Goal: Transaction & Acquisition: Purchase product/service

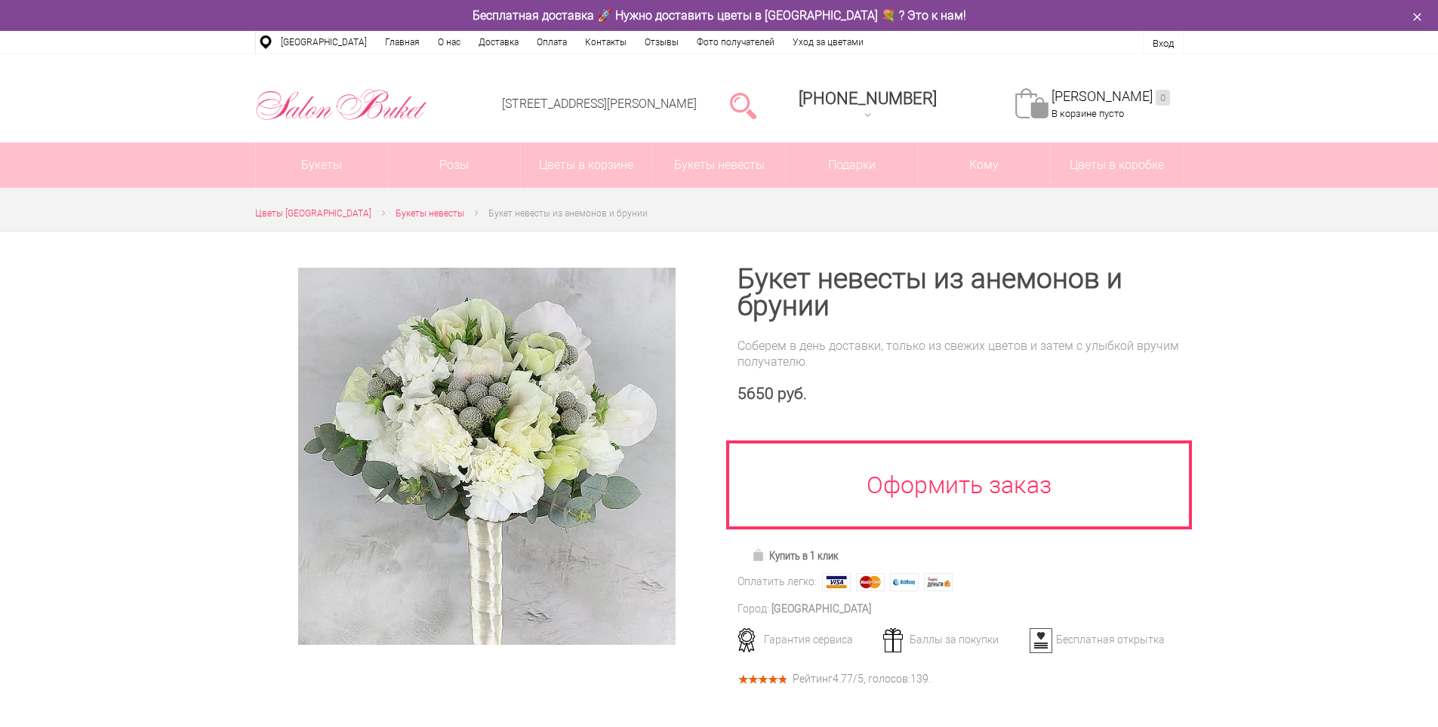
click at [890, 349] on div "Соберем в день доставки, только из свежих цветов и затем с улыбкой вручим получ…" at bounding box center [960, 354] width 446 height 32
click at [767, 294] on h1 "Букет невесты из анемонов и брунии" at bounding box center [960, 293] width 446 height 54
click at [756, 103] on link at bounding box center [743, 105] width 26 height 30
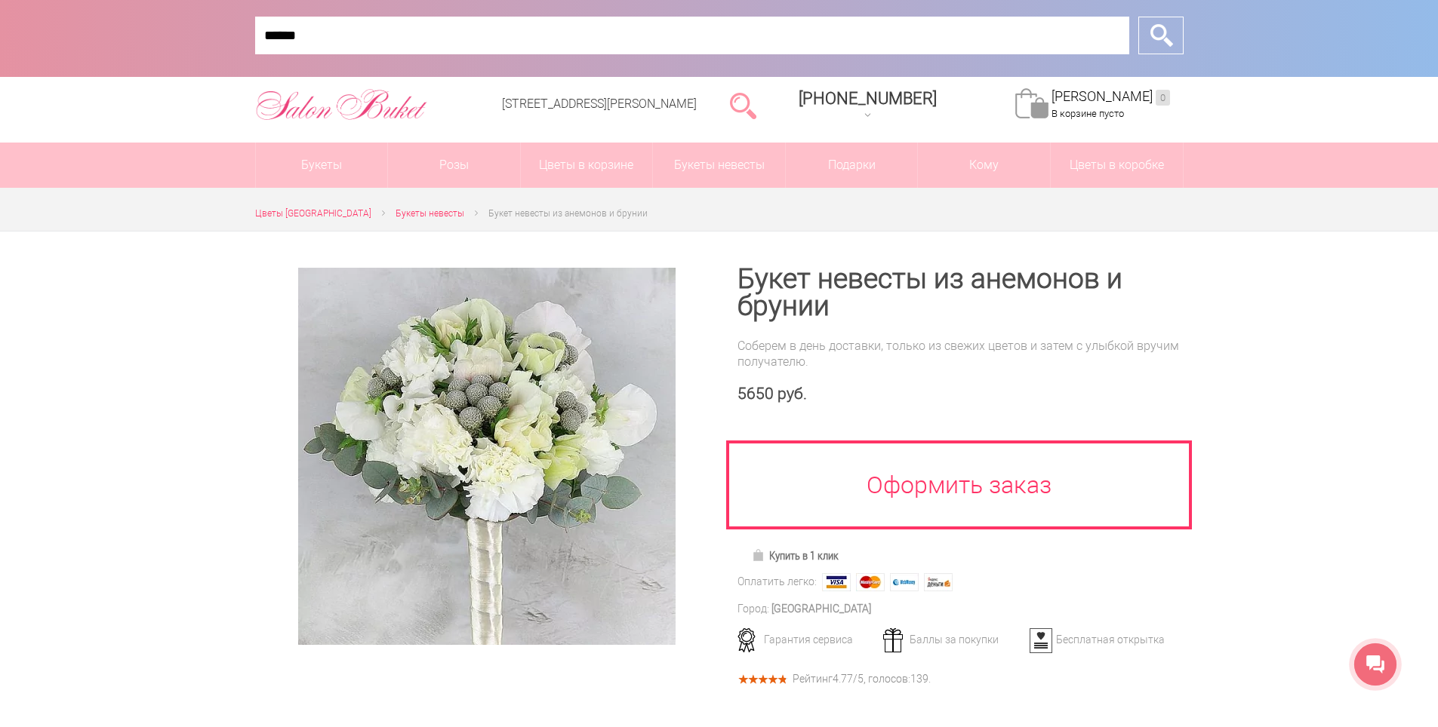
type input "******"
click at [1138, 17] on input "*" at bounding box center [1160, 36] width 45 height 38
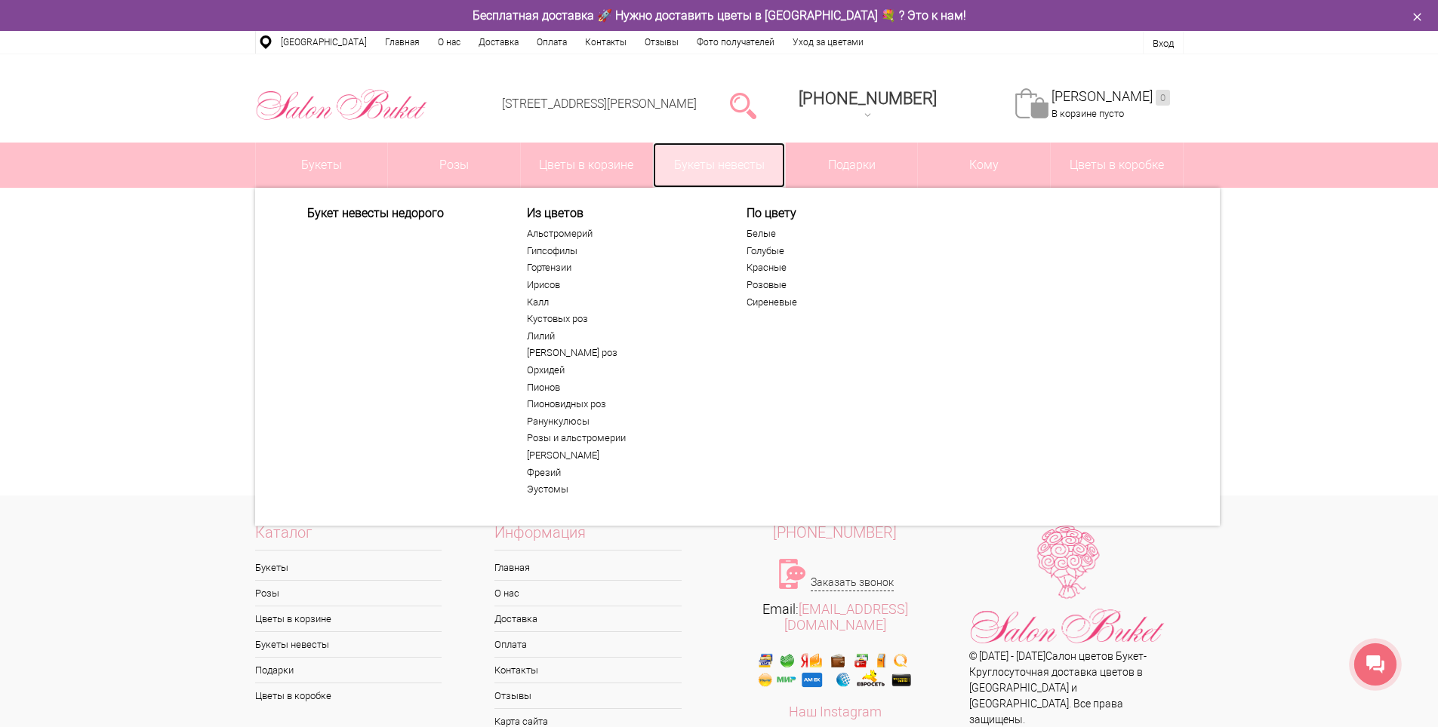
click at [740, 152] on link "Букеты невесты" at bounding box center [719, 165] width 132 height 45
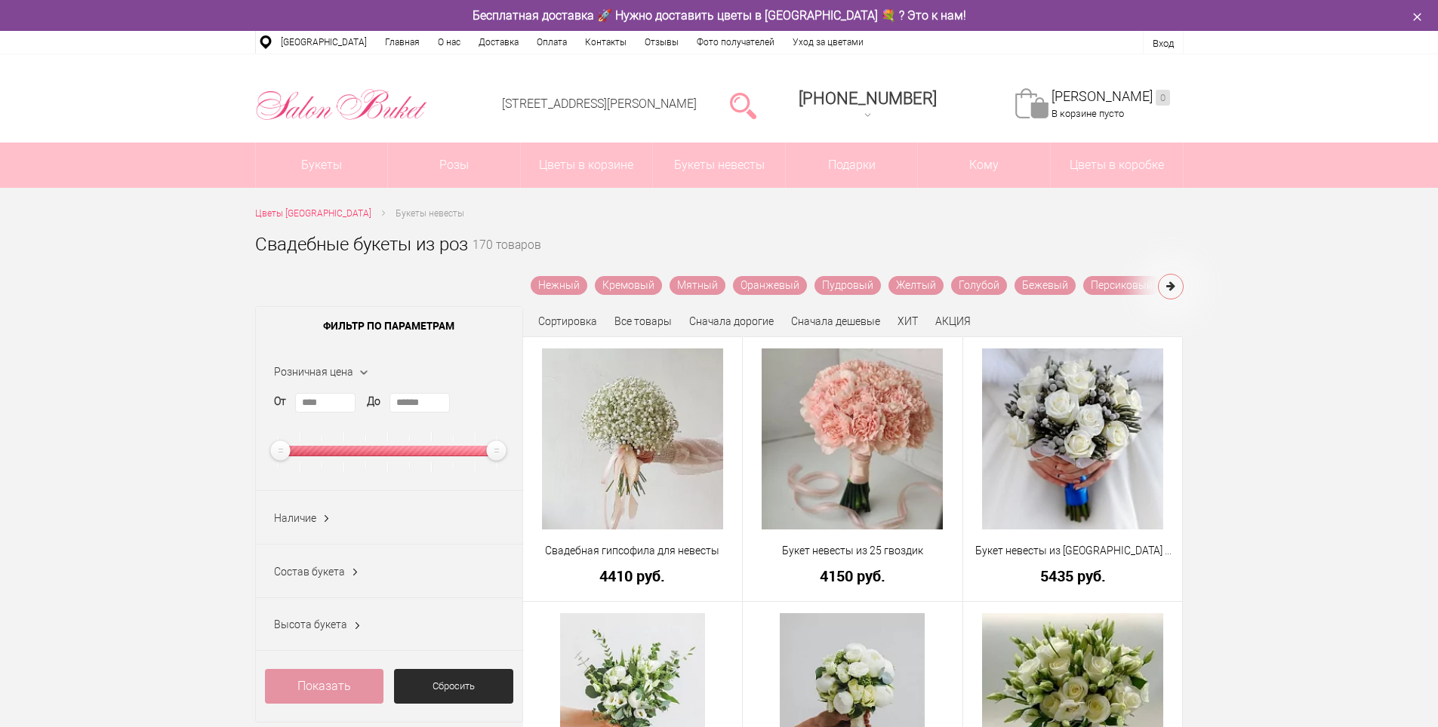
drag, startPoint x: 441, startPoint y: 406, endPoint x: 354, endPoint y: 405, distance: 86.8
click at [354, 405] on div "От **** До ******" at bounding box center [389, 432] width 230 height 79
type input "****"
click at [331, 689] on link "Показать" at bounding box center [324, 686] width 119 height 35
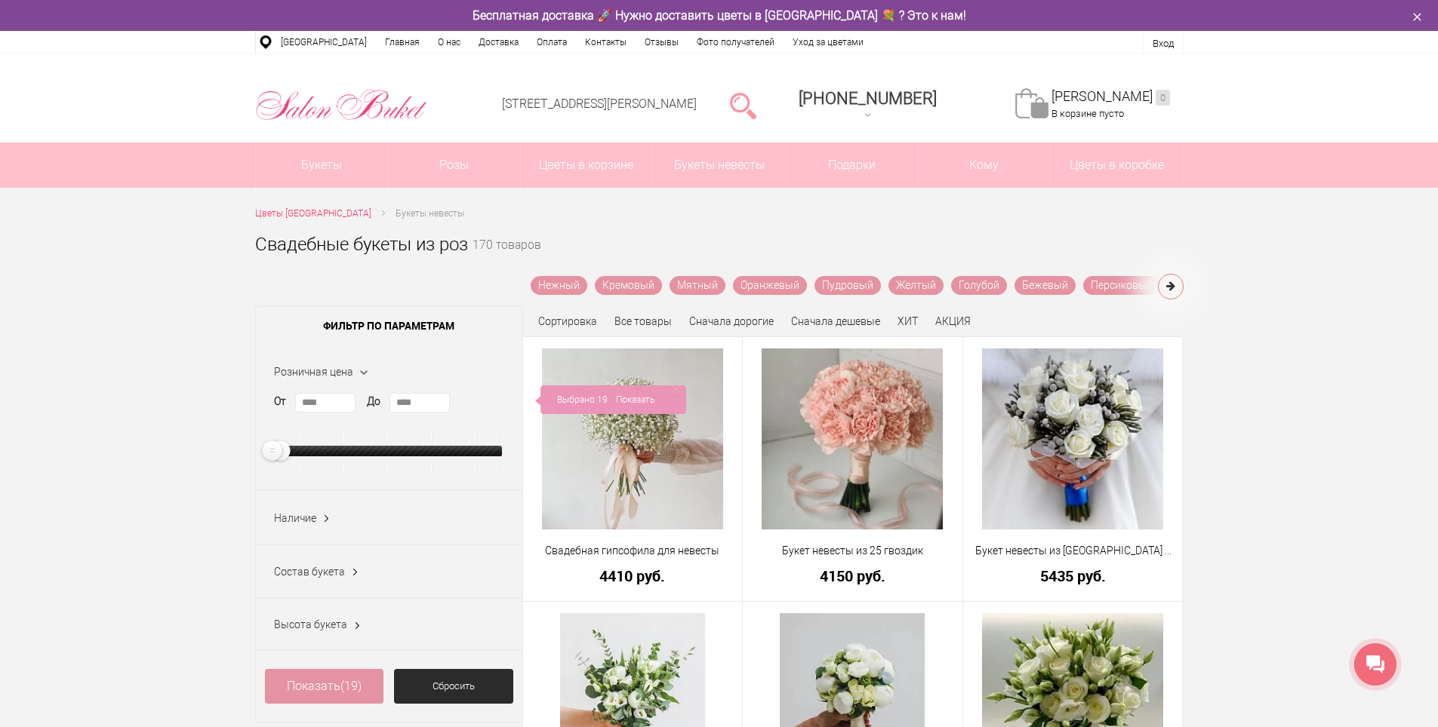
click at [315, 682] on link "Показать (19)" at bounding box center [324, 686] width 119 height 35
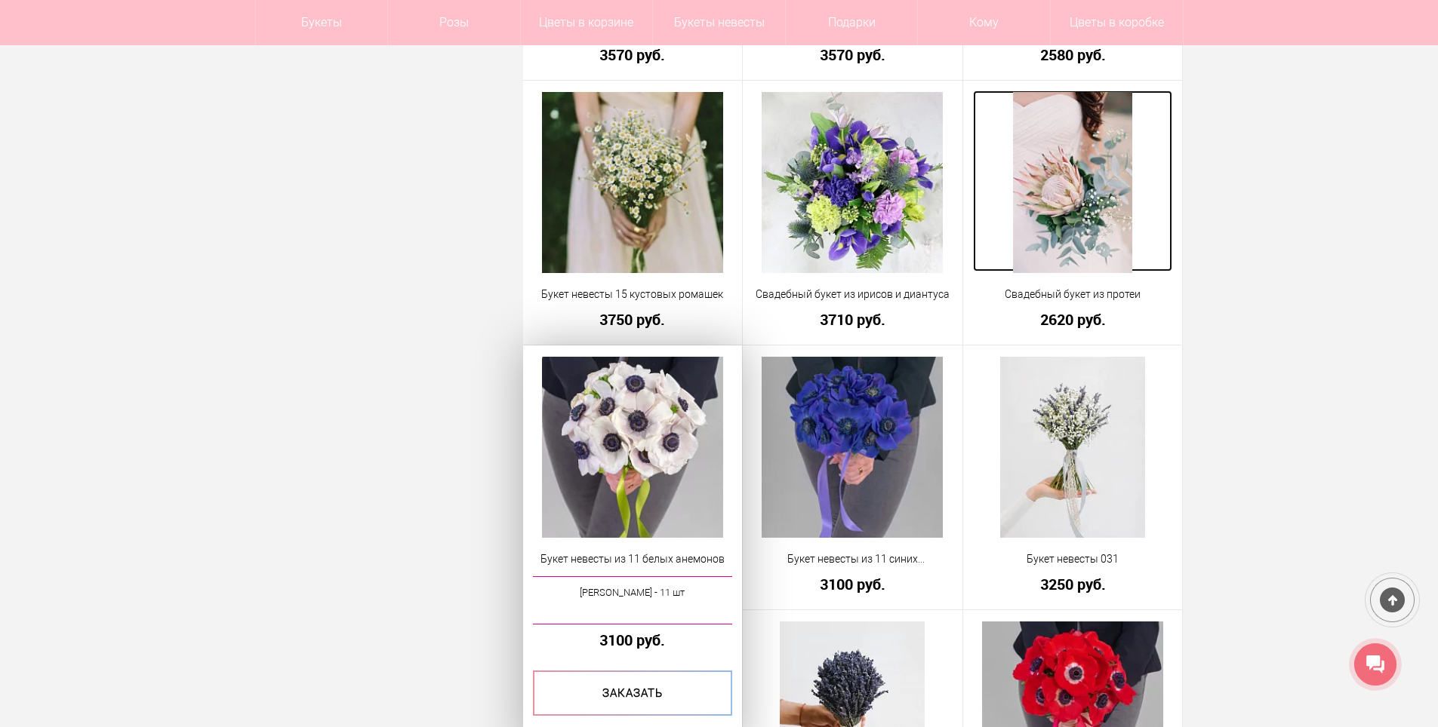
scroll to position [1358, 0]
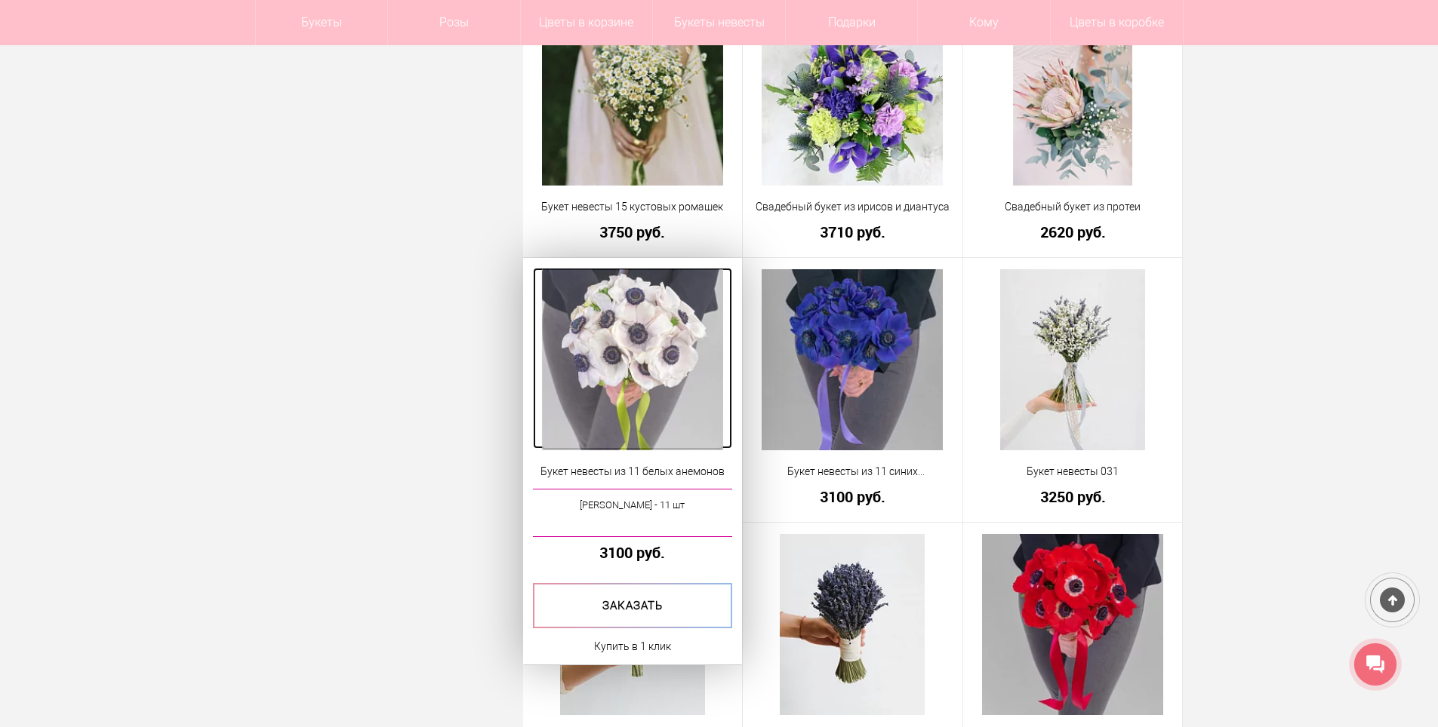
click at [635, 358] on img at bounding box center [632, 359] width 181 height 181
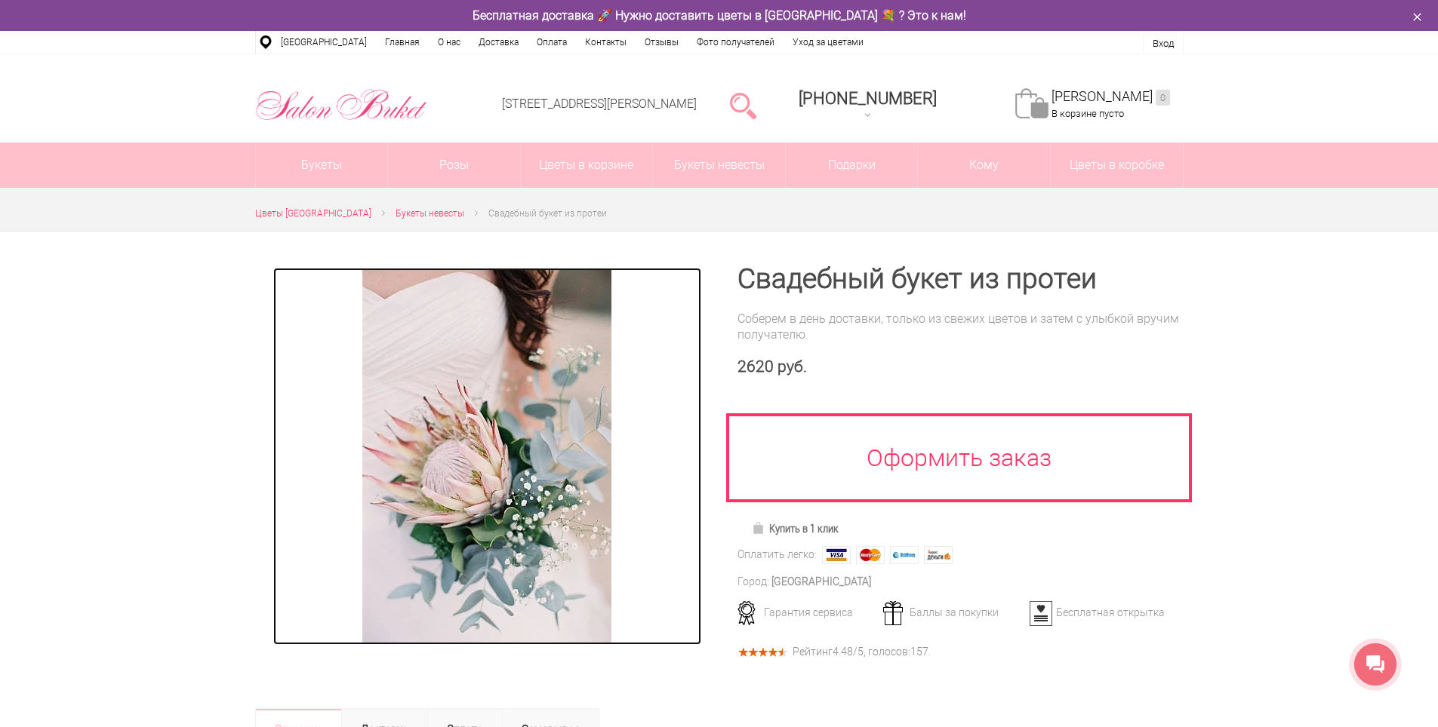
click at [567, 432] on img at bounding box center [486, 456] width 249 height 377
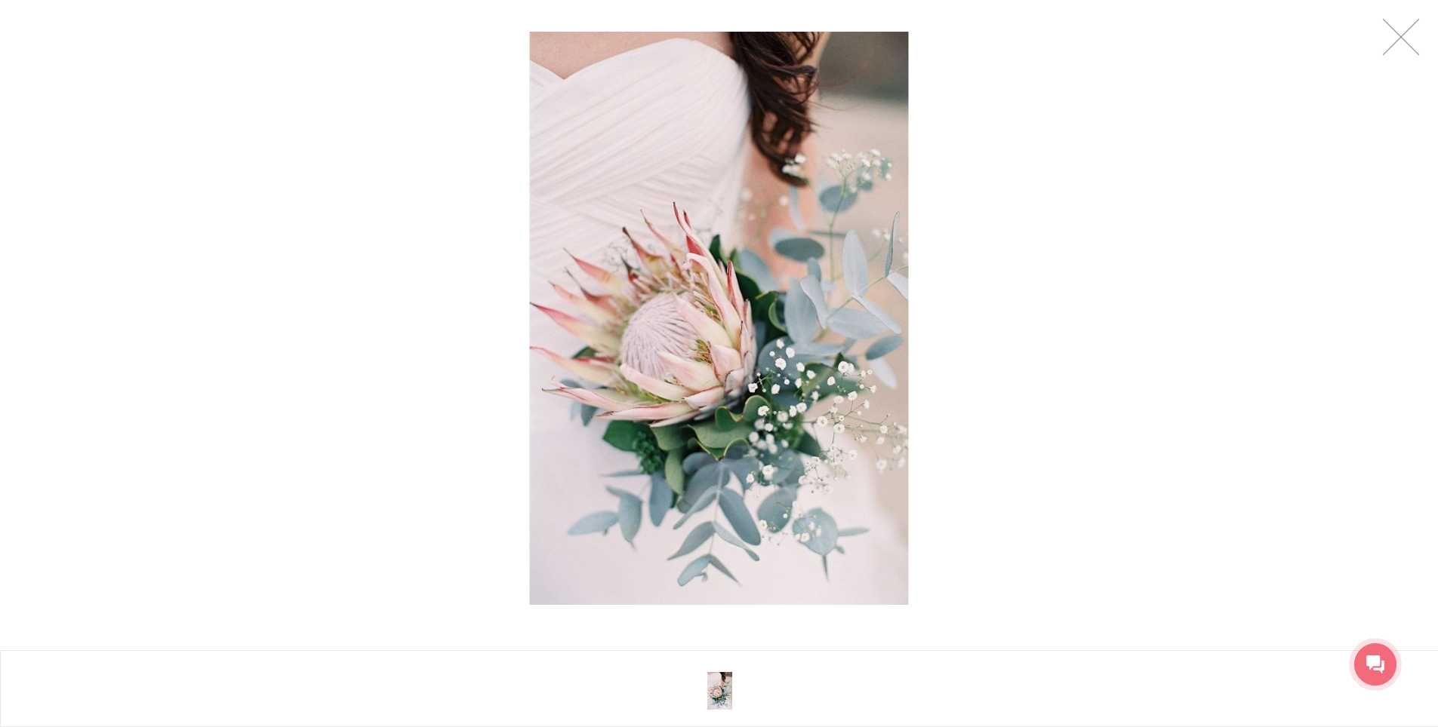
click at [710, 366] on img at bounding box center [719, 319] width 378 height 574
click at [1402, 23] on link at bounding box center [1401, 37] width 38 height 38
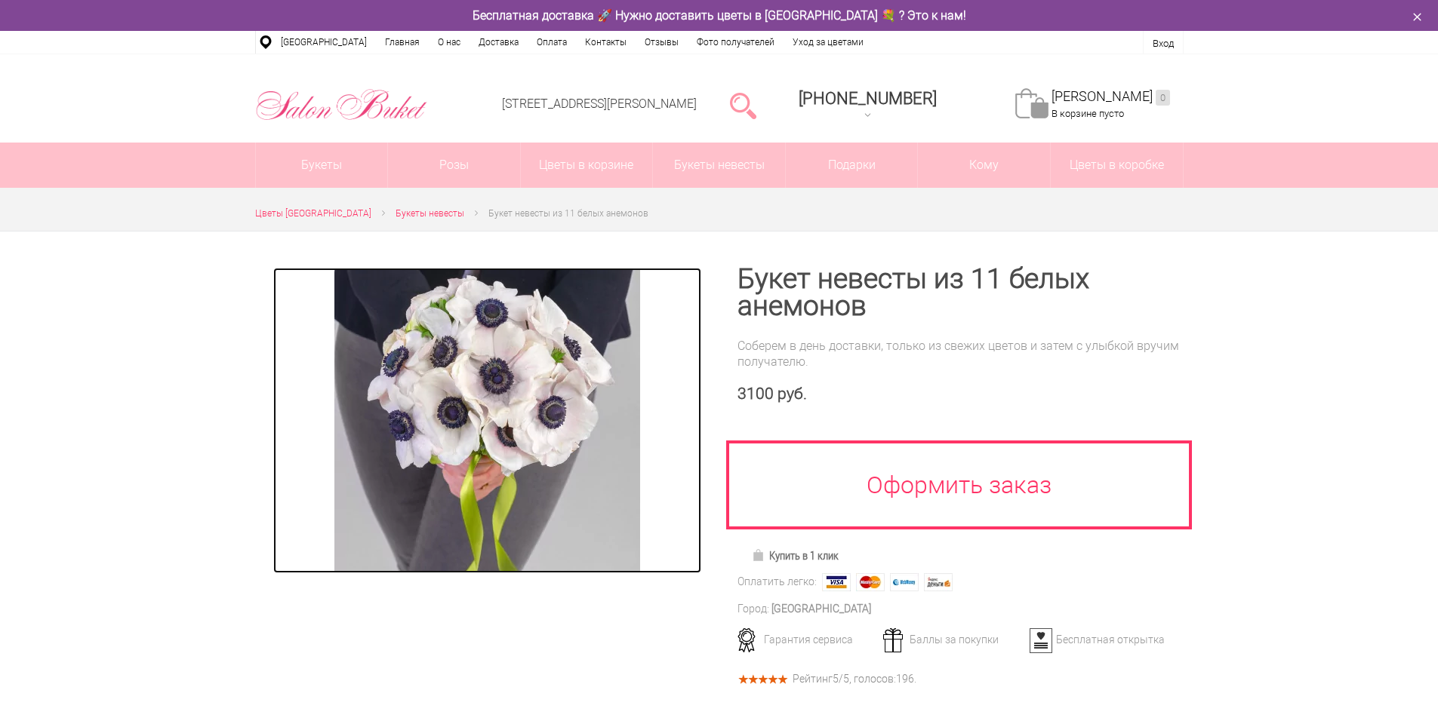
click at [553, 391] on img at bounding box center [487, 421] width 306 height 306
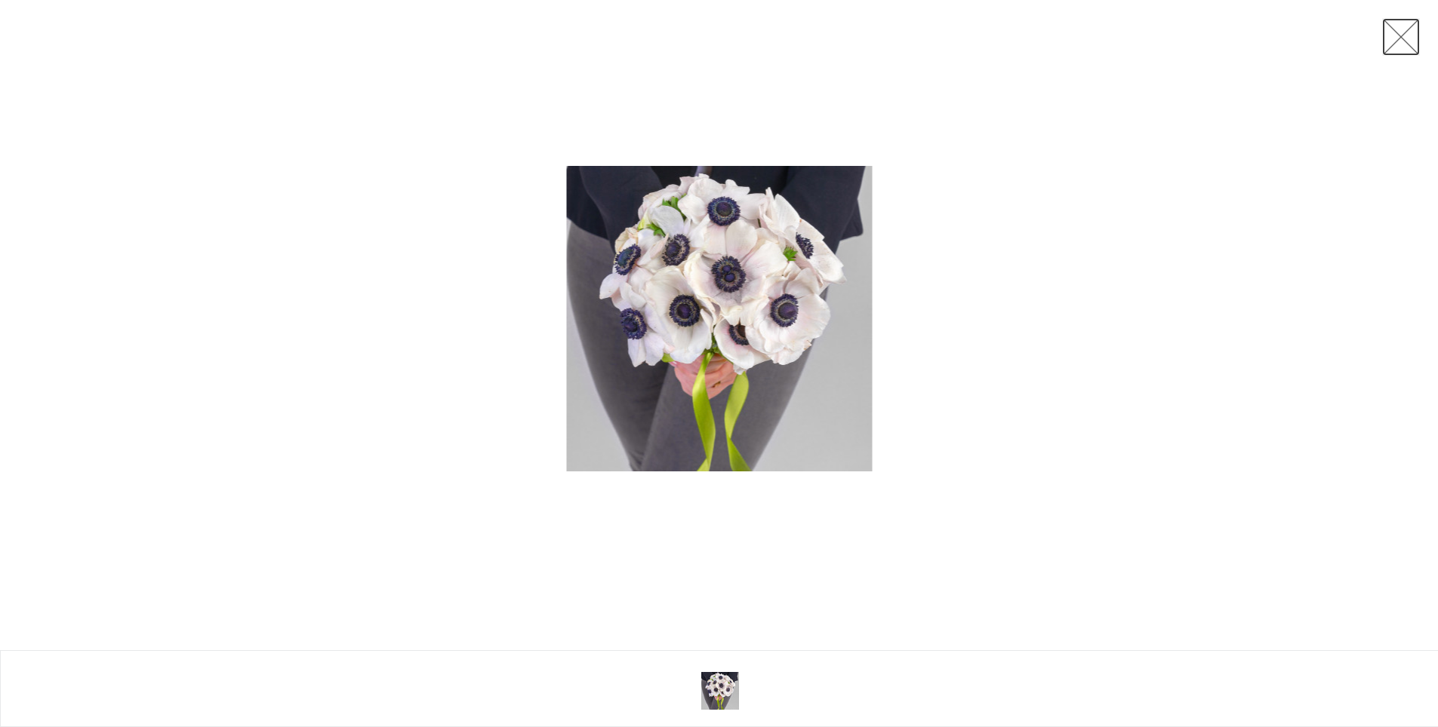
click at [1414, 42] on link at bounding box center [1401, 37] width 38 height 38
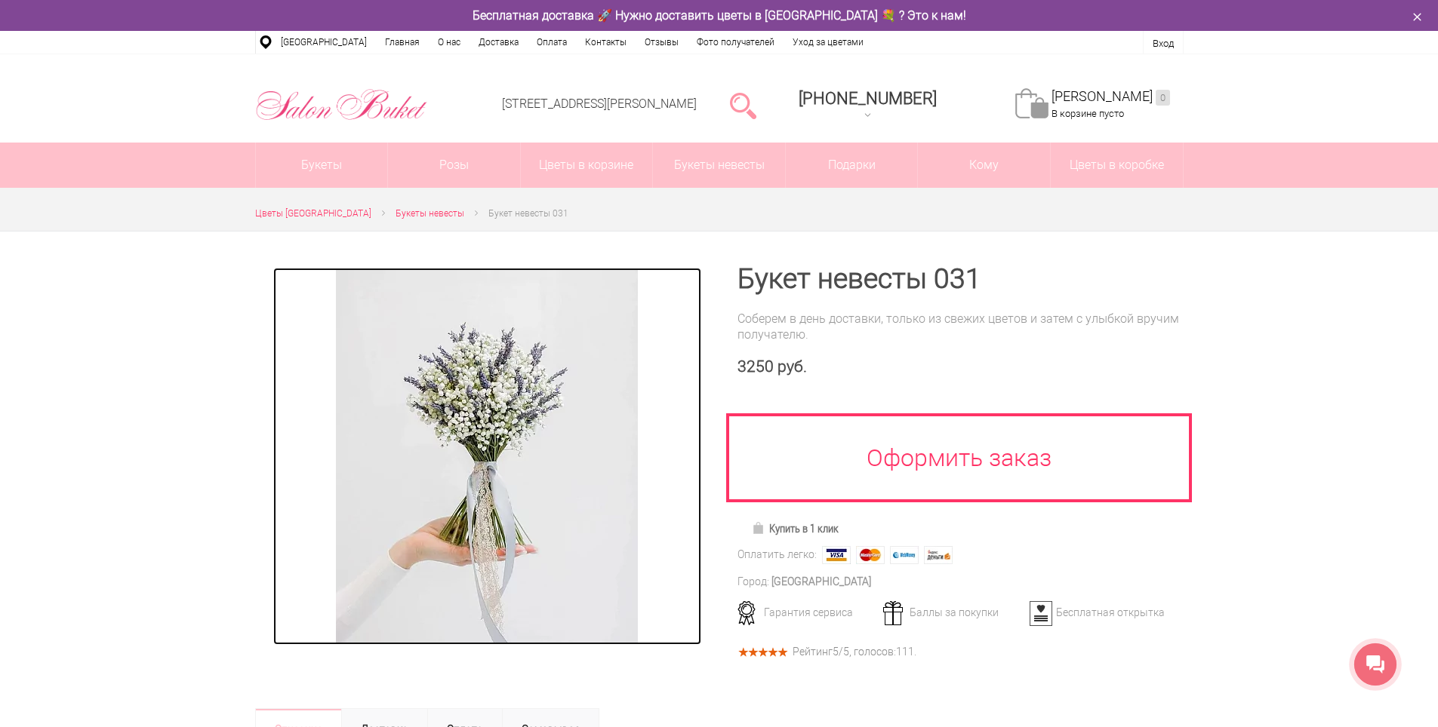
click at [481, 383] on img at bounding box center [487, 456] width 302 height 377
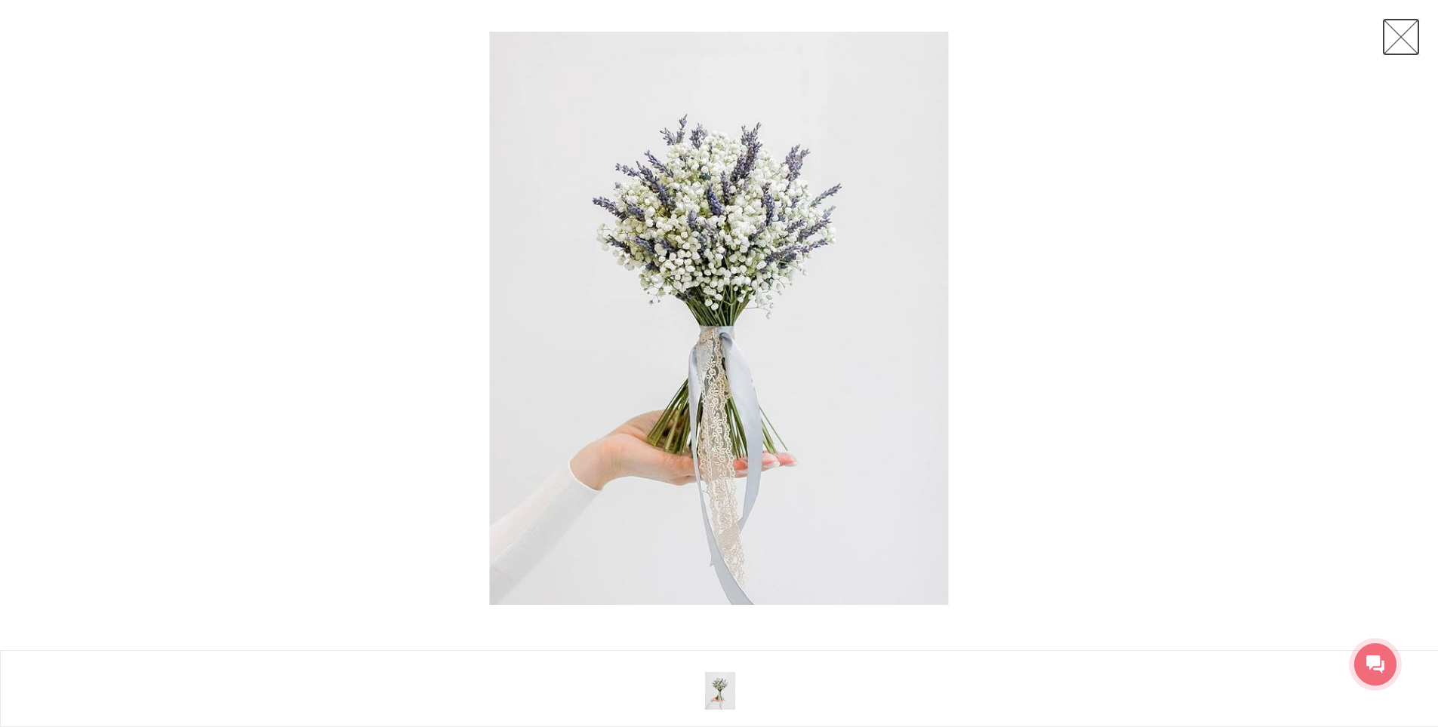
click at [1401, 31] on link at bounding box center [1401, 37] width 38 height 38
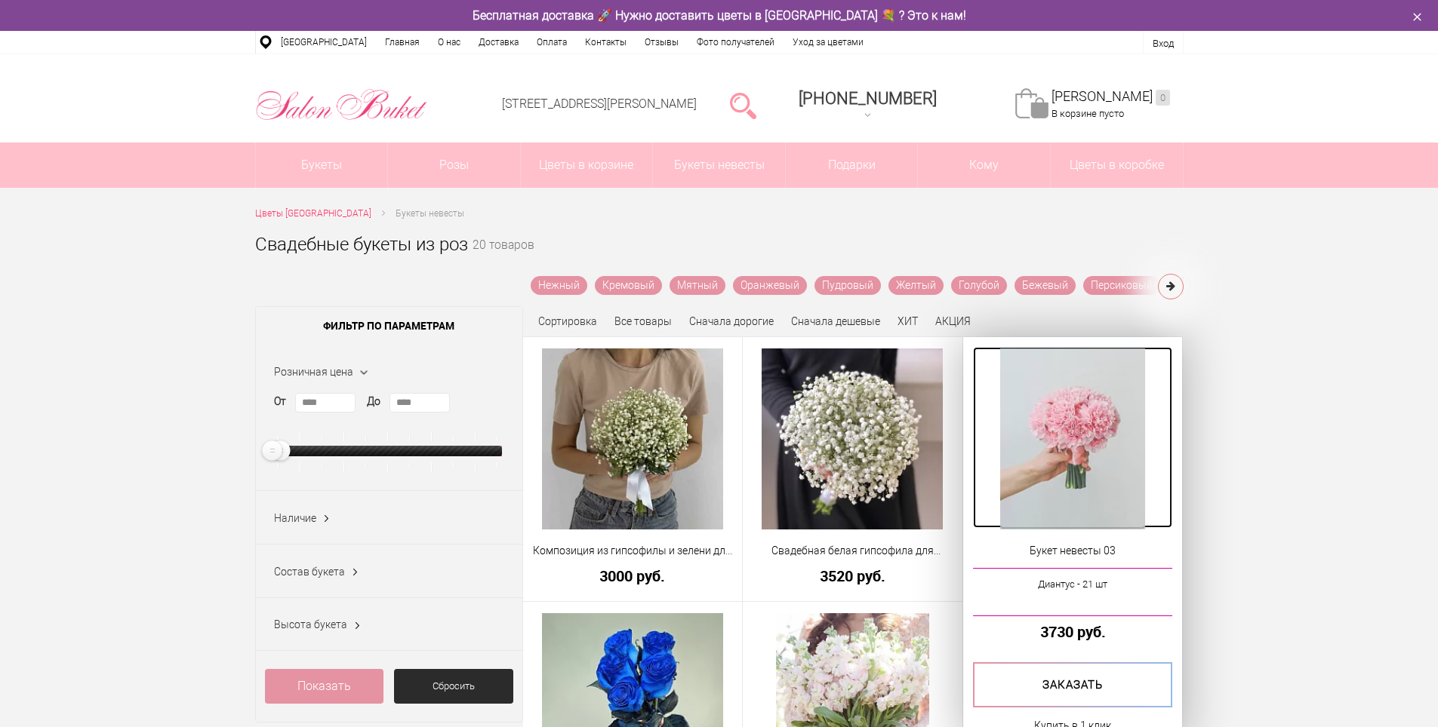
click at [1055, 420] on img at bounding box center [1072, 439] width 145 height 181
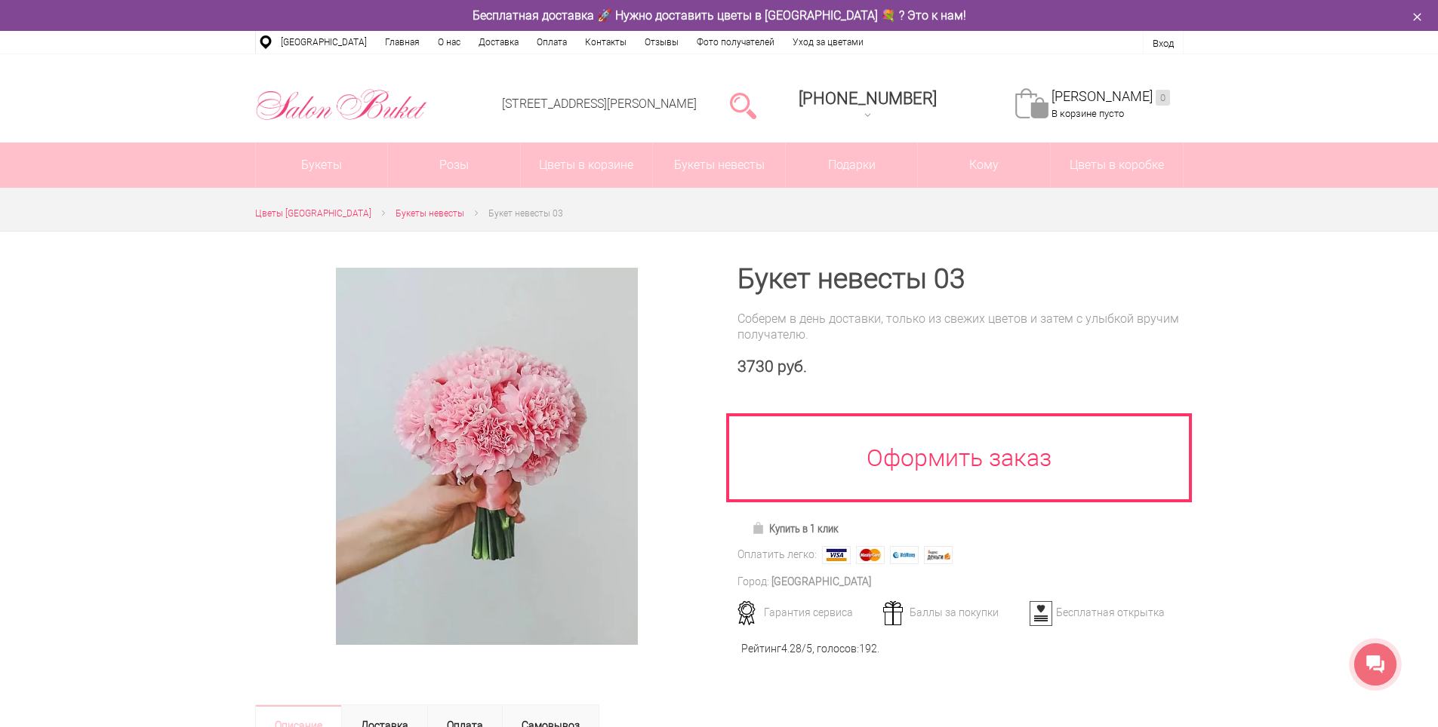
click at [801, 266] on h1 "Букет невесты 03" at bounding box center [960, 279] width 446 height 27
click at [721, 277] on div "Букет невесты 03 Соберем в день доставки, только из свежих цветов и затем с улы…" at bounding box center [951, 459] width 464 height 454
click at [955, 306] on div "Букет невесты 03 Соберем в день доставки, только из свежих цветов и затем с улы…" at bounding box center [960, 446] width 446 height 360
click at [886, 344] on div "Букет невесты 03 Соберем в день доставки, только из свежих цветов и затем с улы…" at bounding box center [960, 446] width 446 height 360
drag, startPoint x: 822, startPoint y: 369, endPoint x: 761, endPoint y: 364, distance: 61.3
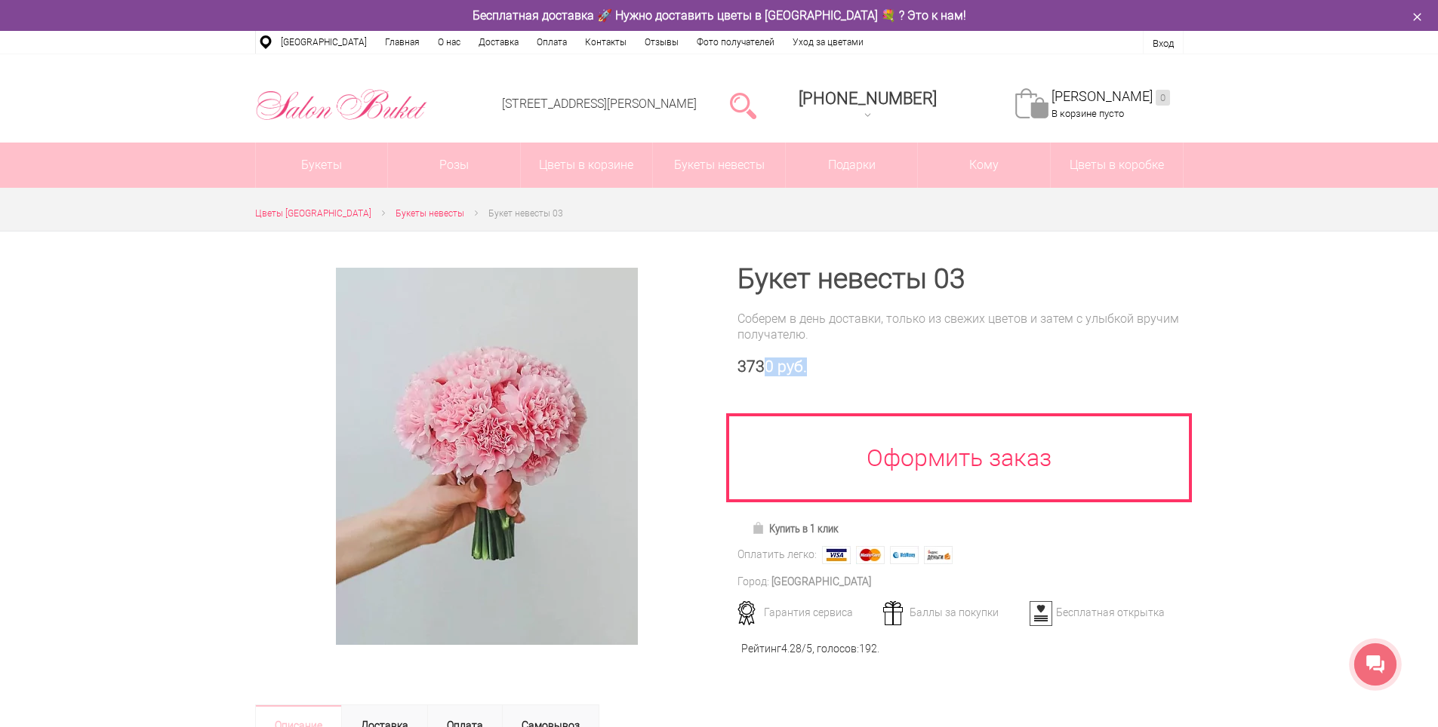
click at [761, 364] on div "3730 руб." at bounding box center [960, 367] width 446 height 19
click at [928, 359] on div "3730 руб." at bounding box center [960, 367] width 446 height 19
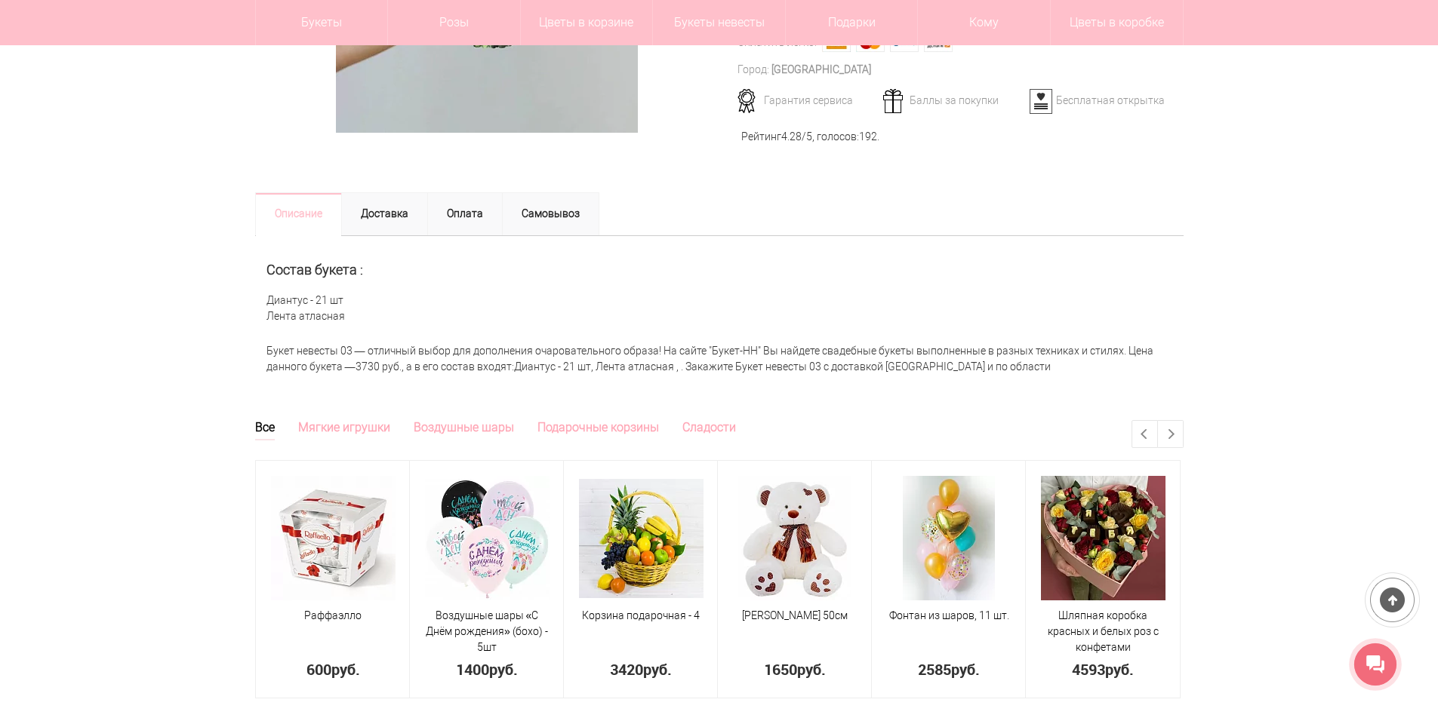
scroll to position [528, 0]
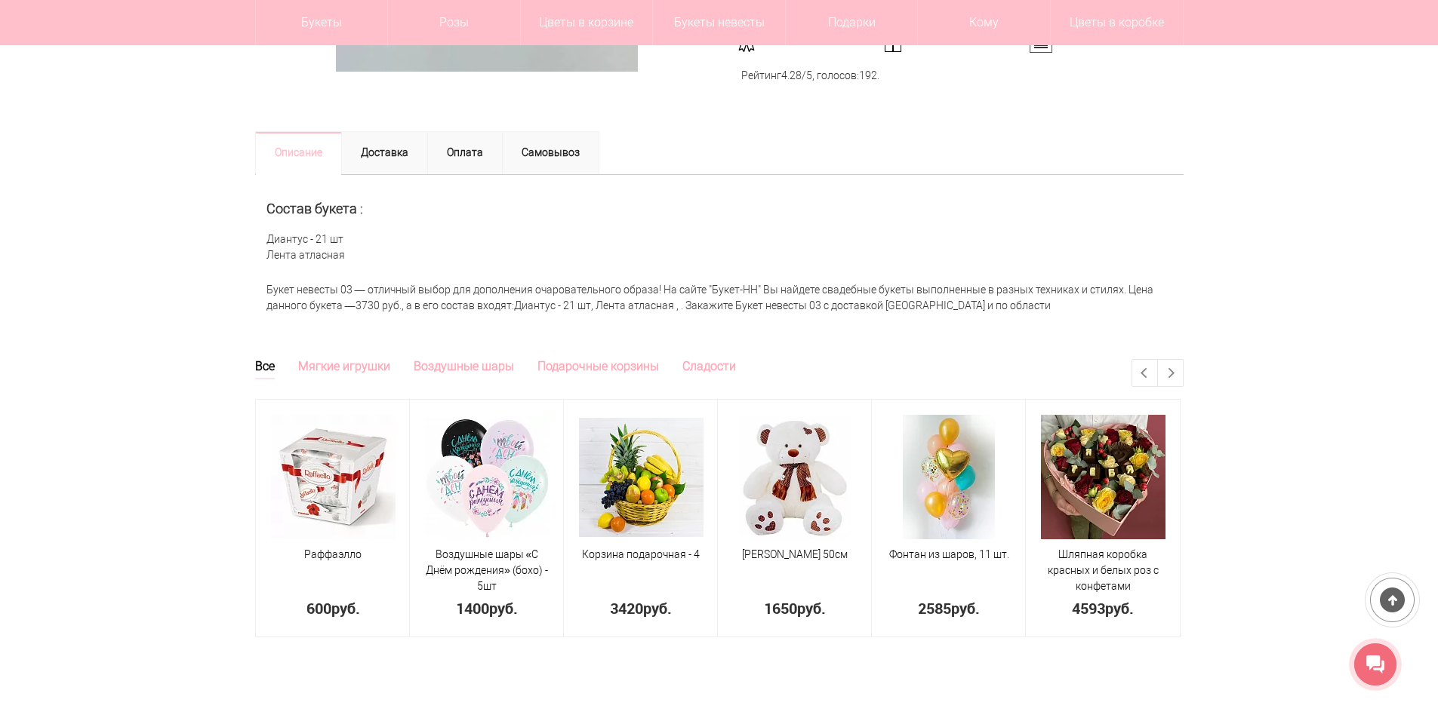
click at [600, 289] on div "Букет невесты 03 — отличный выбор для дополнения очаровательного образа! На сай…" at bounding box center [719, 298] width 928 height 47
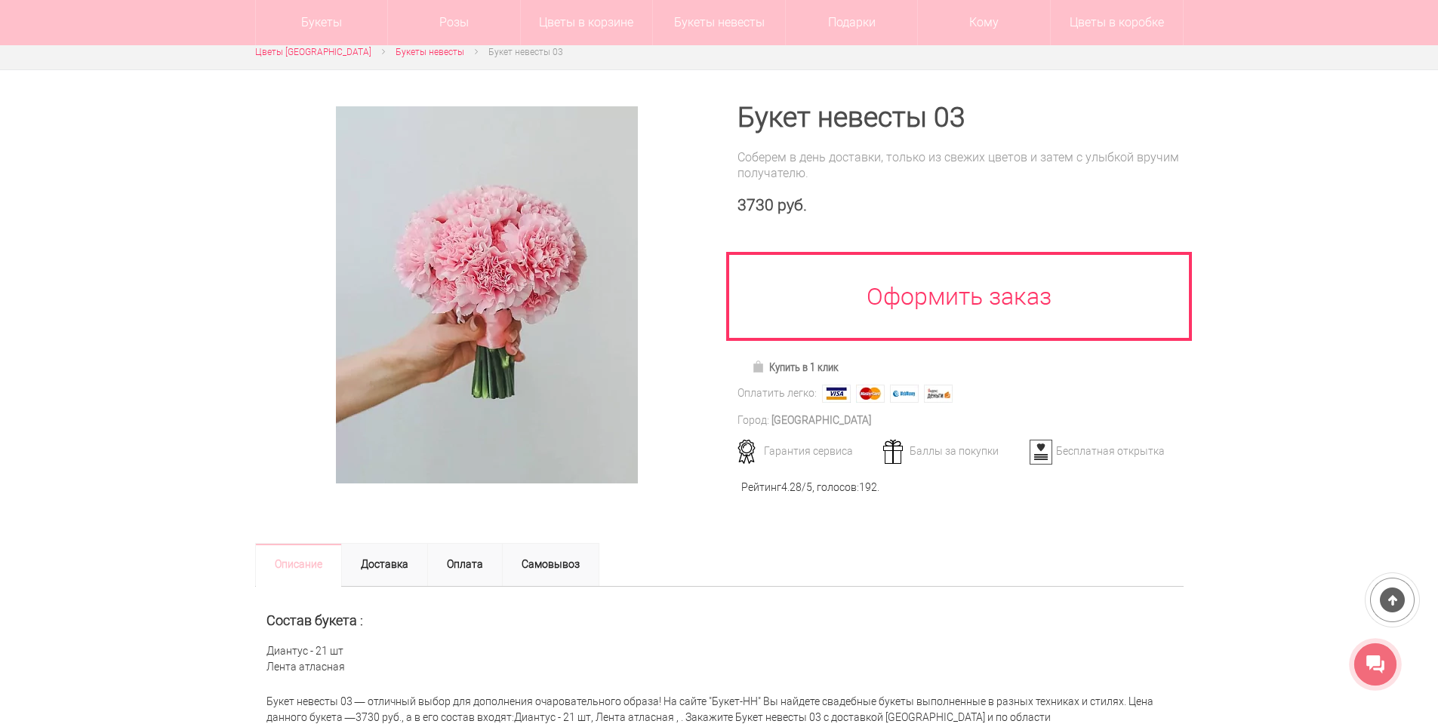
scroll to position [0, 0]
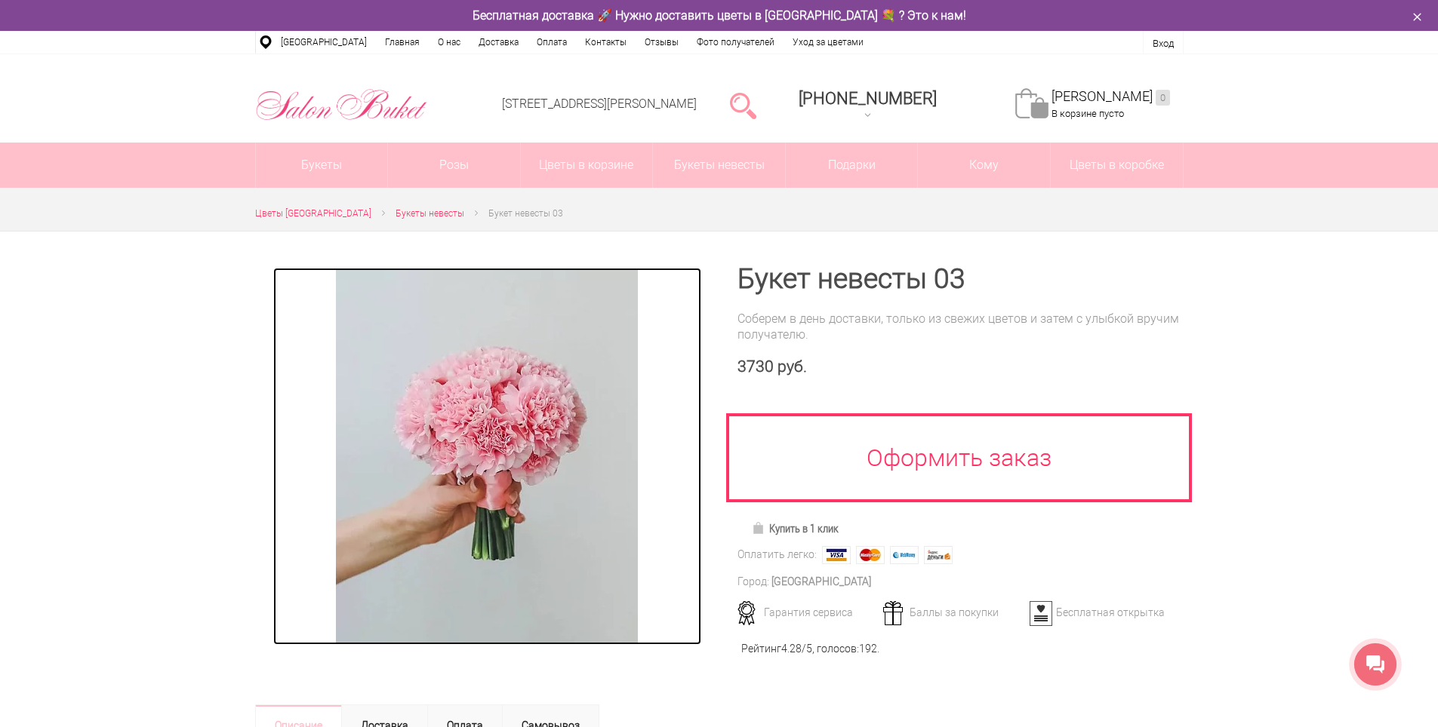
click at [542, 352] on img at bounding box center [487, 456] width 302 height 377
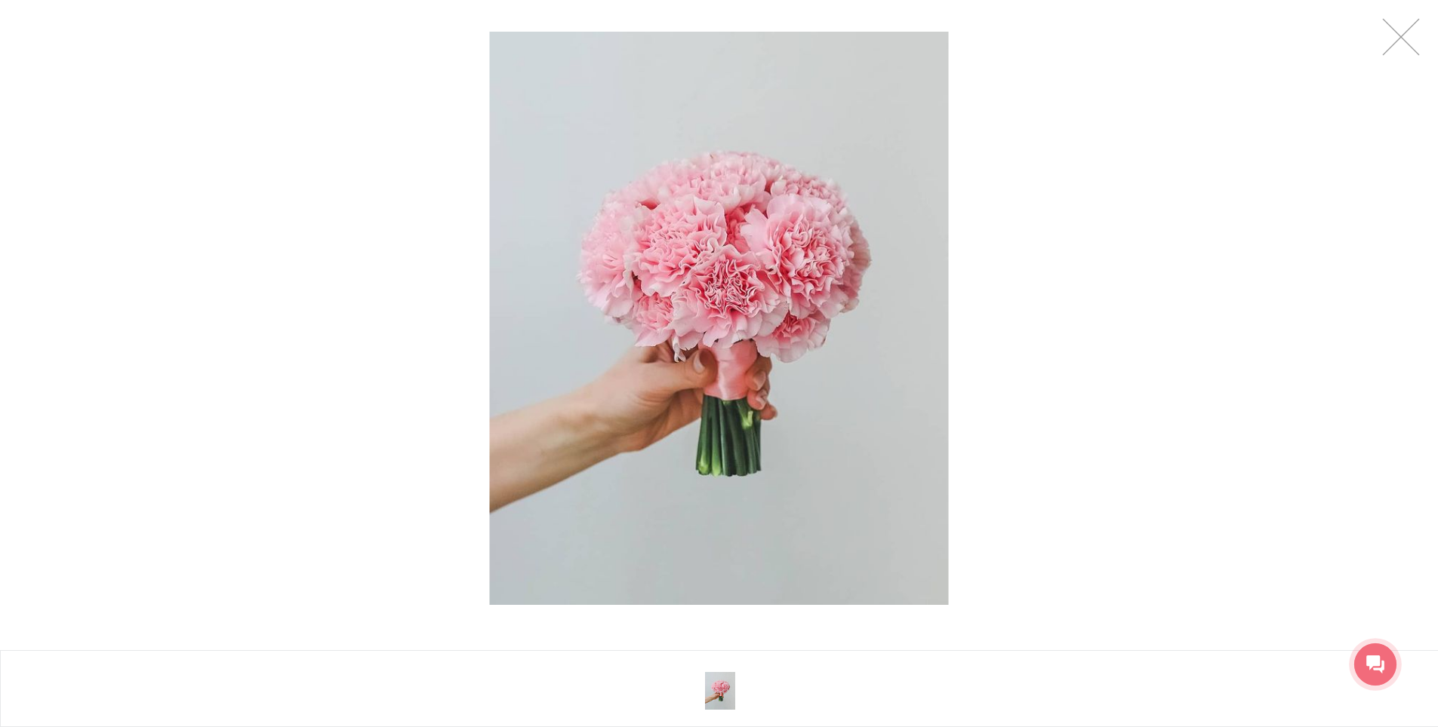
click at [757, 281] on img at bounding box center [719, 319] width 459 height 574
click at [1418, 38] on link at bounding box center [1401, 37] width 38 height 38
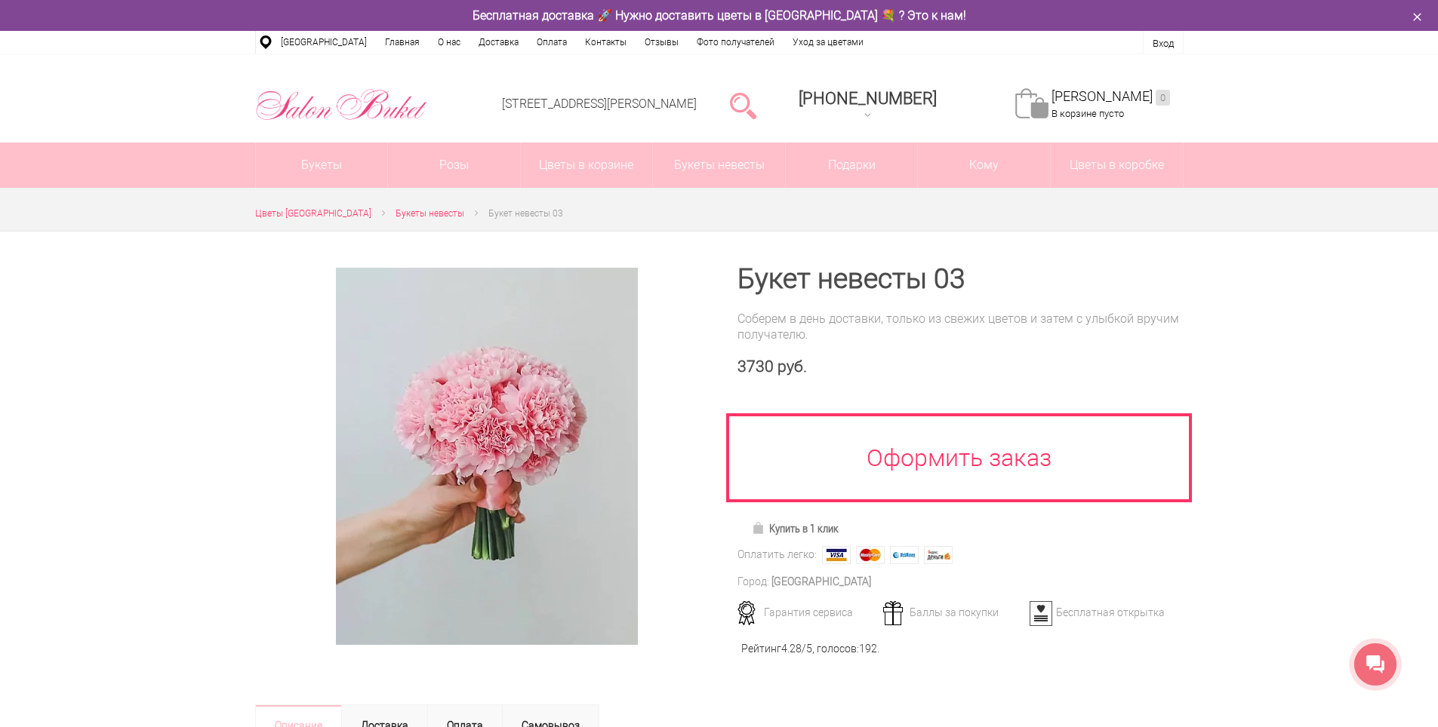
click at [1011, 274] on h1 "Букет невесты 03" at bounding box center [960, 279] width 446 height 27
click at [839, 300] on div "Букет невесты 03 Соберем в день доставки, только из свежих цветов и затем с улы…" at bounding box center [960, 446] width 446 height 360
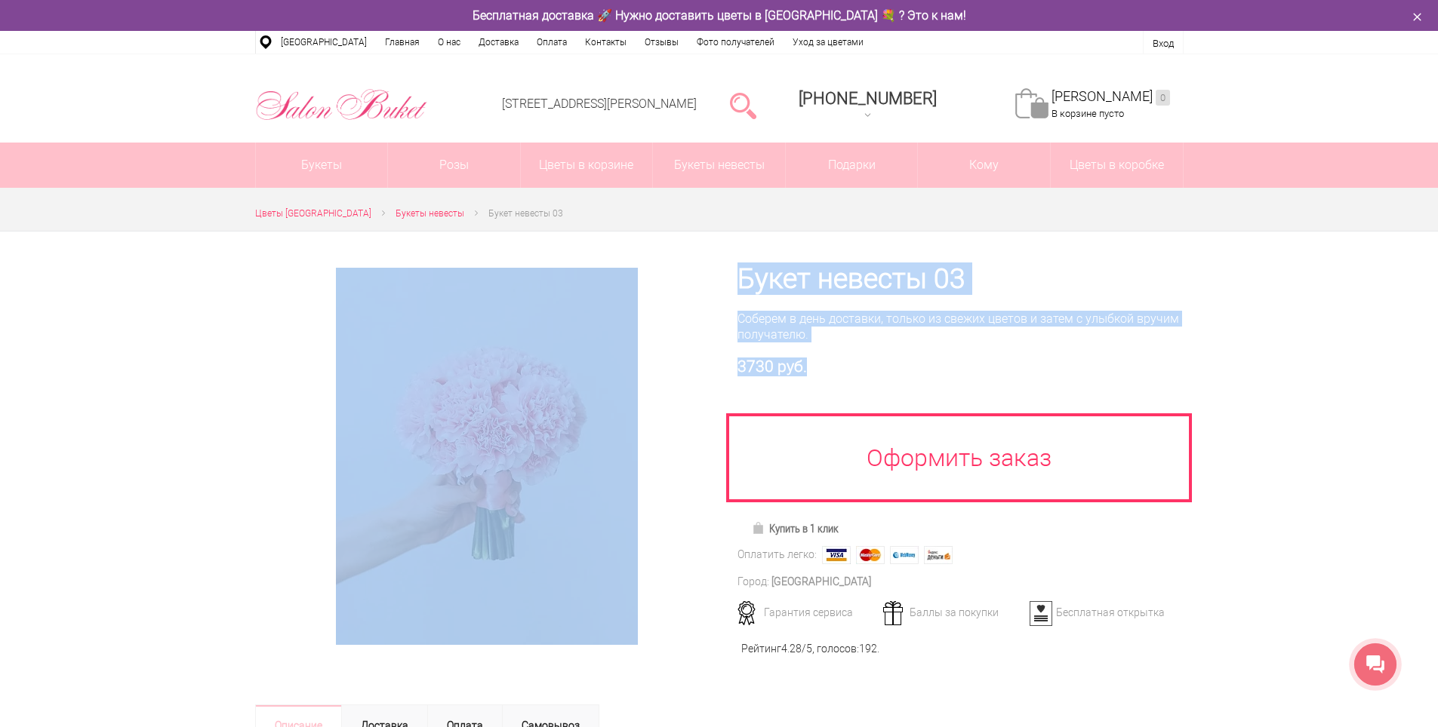
drag, startPoint x: 820, startPoint y: 364, endPoint x: 704, endPoint y: 309, distance: 127.6
click at [704, 309] on div at bounding box center [719, 459] width 928 height 454
click at [749, 314] on div "Соберем в день доставки, только из свежих цветов и затем с улыбкой вручим получ…" at bounding box center [960, 327] width 446 height 32
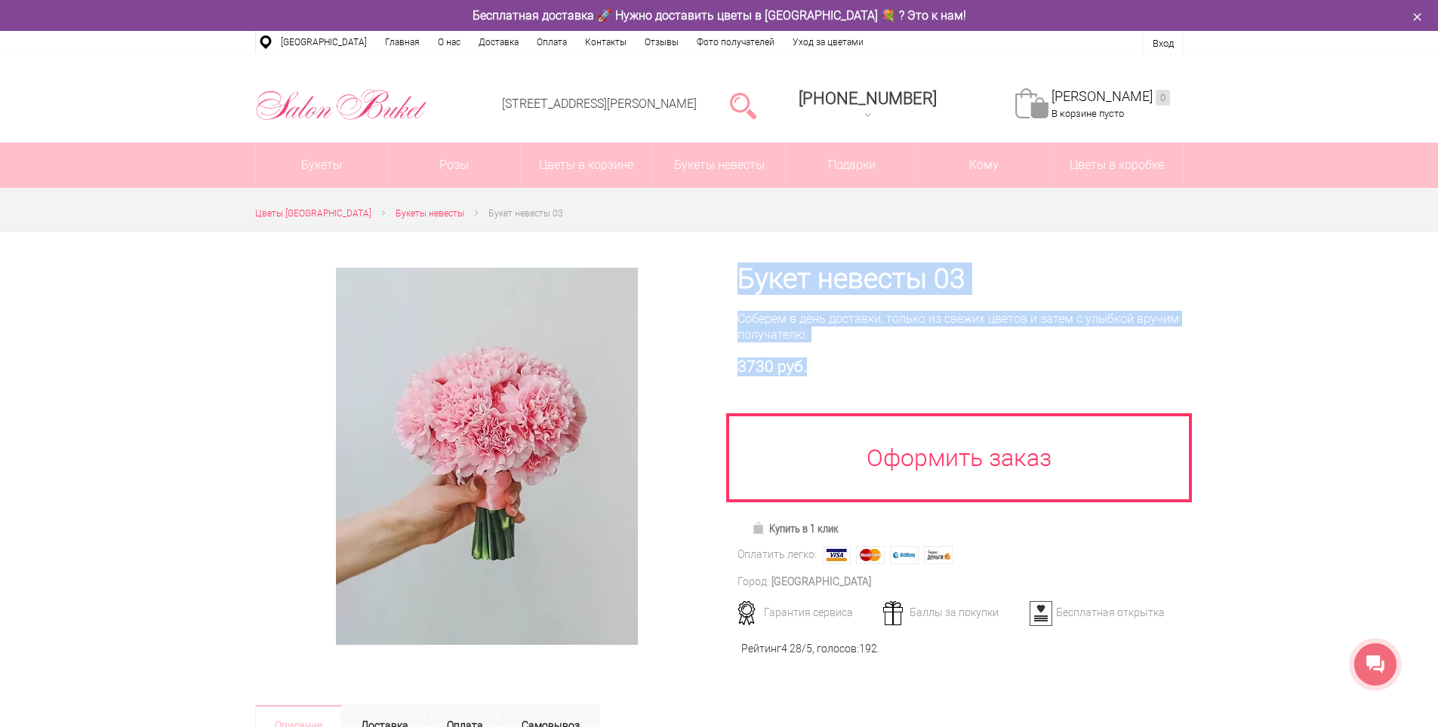
drag, startPoint x: 733, startPoint y: 278, endPoint x: 905, endPoint y: 363, distance: 192.0
click at [905, 363] on div "Букет невесты 03 Соберем в день доставки, только из свежих цветов и затем с улы…" at bounding box center [951, 459] width 464 height 454
click at [860, 348] on div "Букет невесты 03 Соберем в день доставки, только из свежих цветов и затем с улы…" at bounding box center [960, 446] width 446 height 360
drag, startPoint x: 812, startPoint y: 374, endPoint x: 736, endPoint y: 275, distance: 124.8
click at [736, 275] on div "Букет невесты 03 Соберем в день доставки, только из свежих цветов и затем с улы…" at bounding box center [951, 459] width 464 height 454
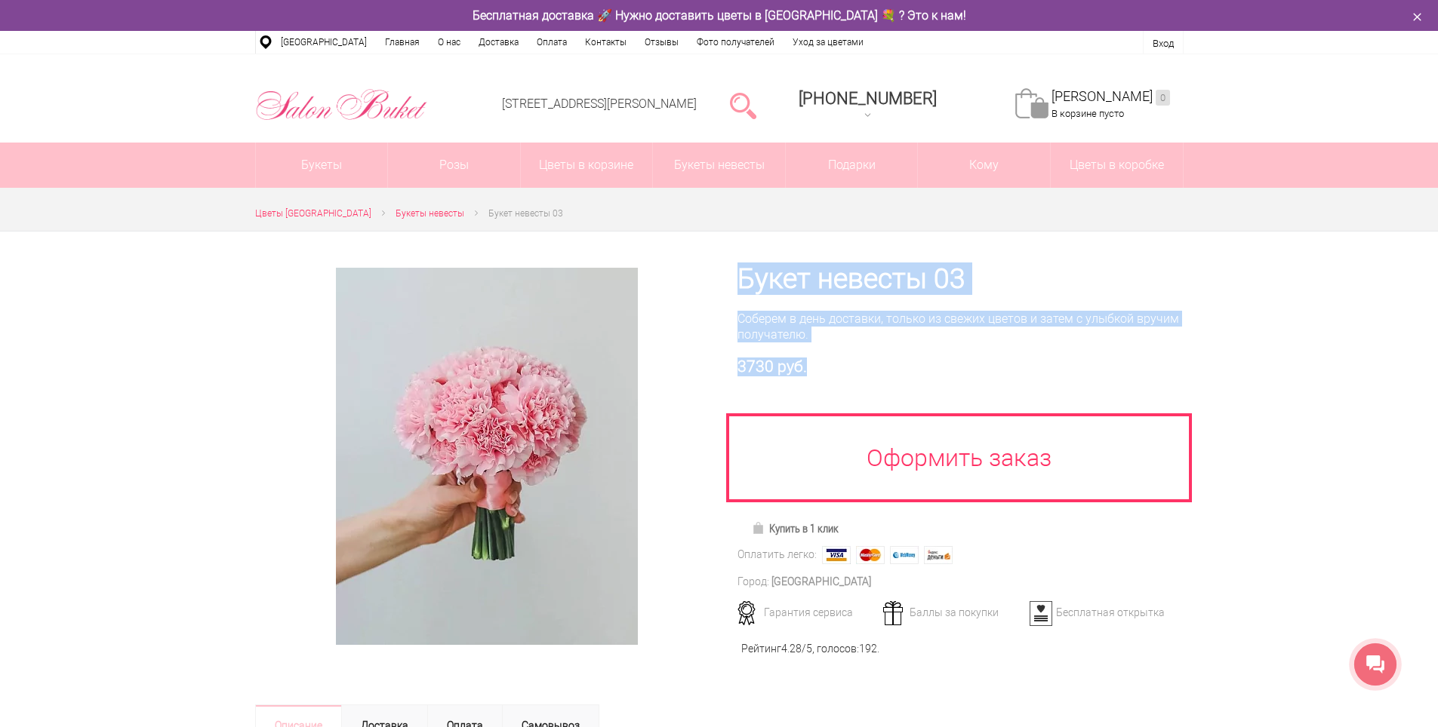
click at [878, 321] on div "Соберем в день доставки, только из свежих цветов и затем с улыбкой вручим получ…" at bounding box center [960, 327] width 446 height 32
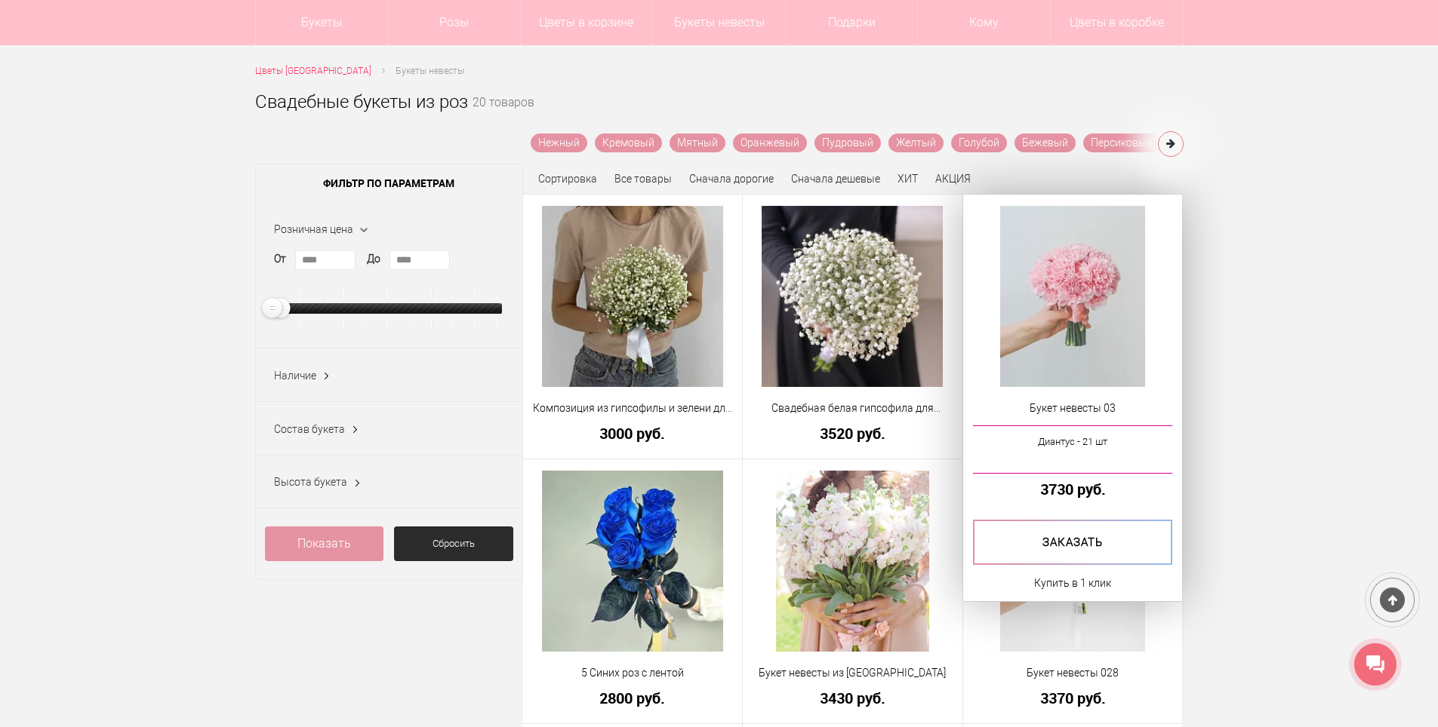
scroll to position [302, 0]
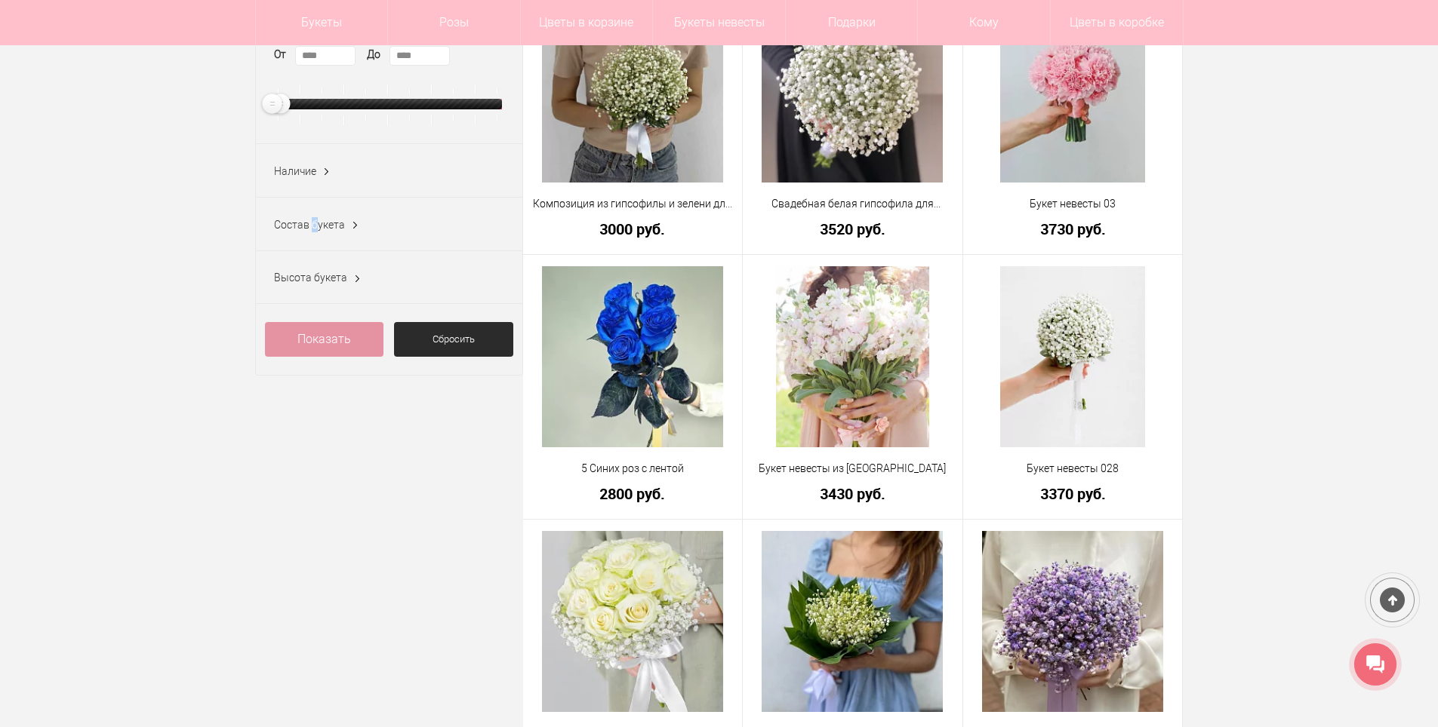
click at [315, 228] on span "Состав букета" at bounding box center [309, 225] width 71 height 12
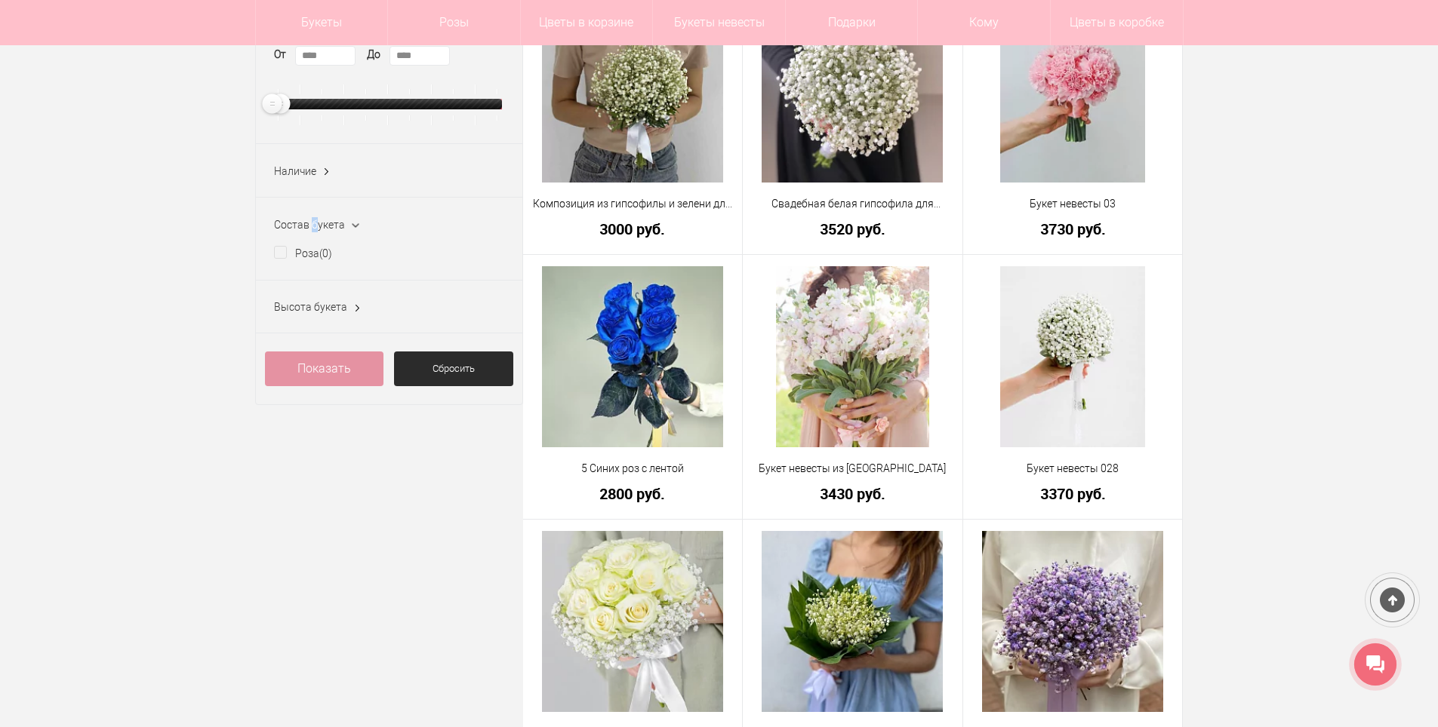
click at [318, 225] on span "Состав букета" at bounding box center [309, 225] width 71 height 12
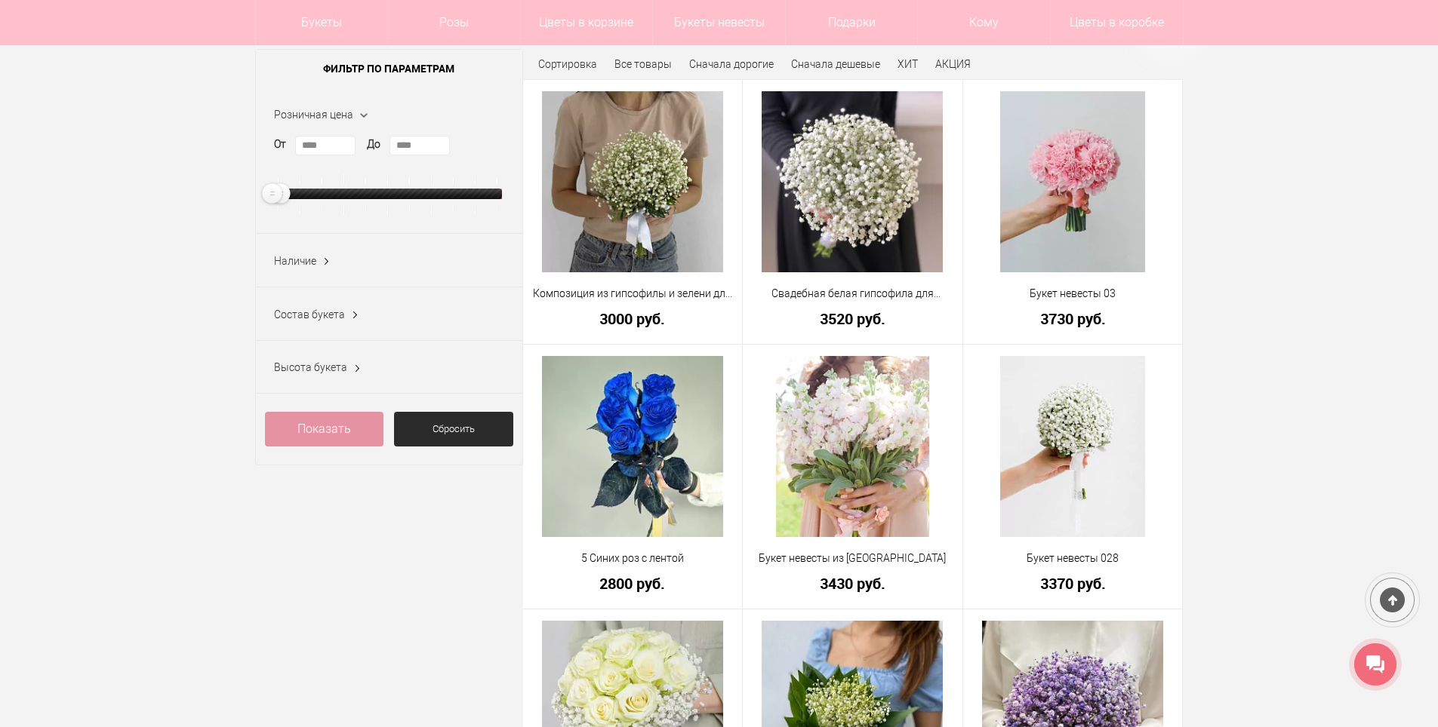
scroll to position [0, 0]
